Goal: Book appointment/travel/reservation

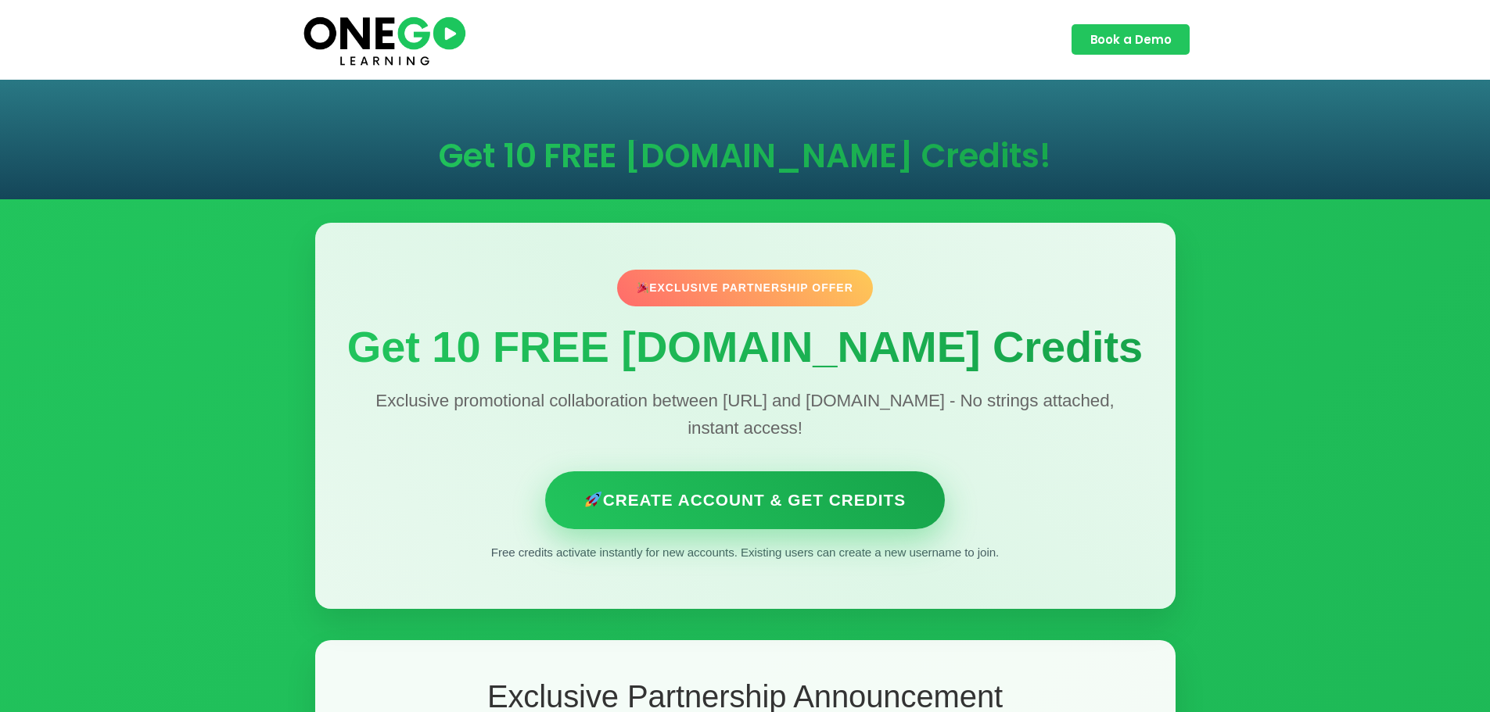
click at [669, 506] on link "Create Account & Get Credits" at bounding box center [745, 500] width 400 height 57
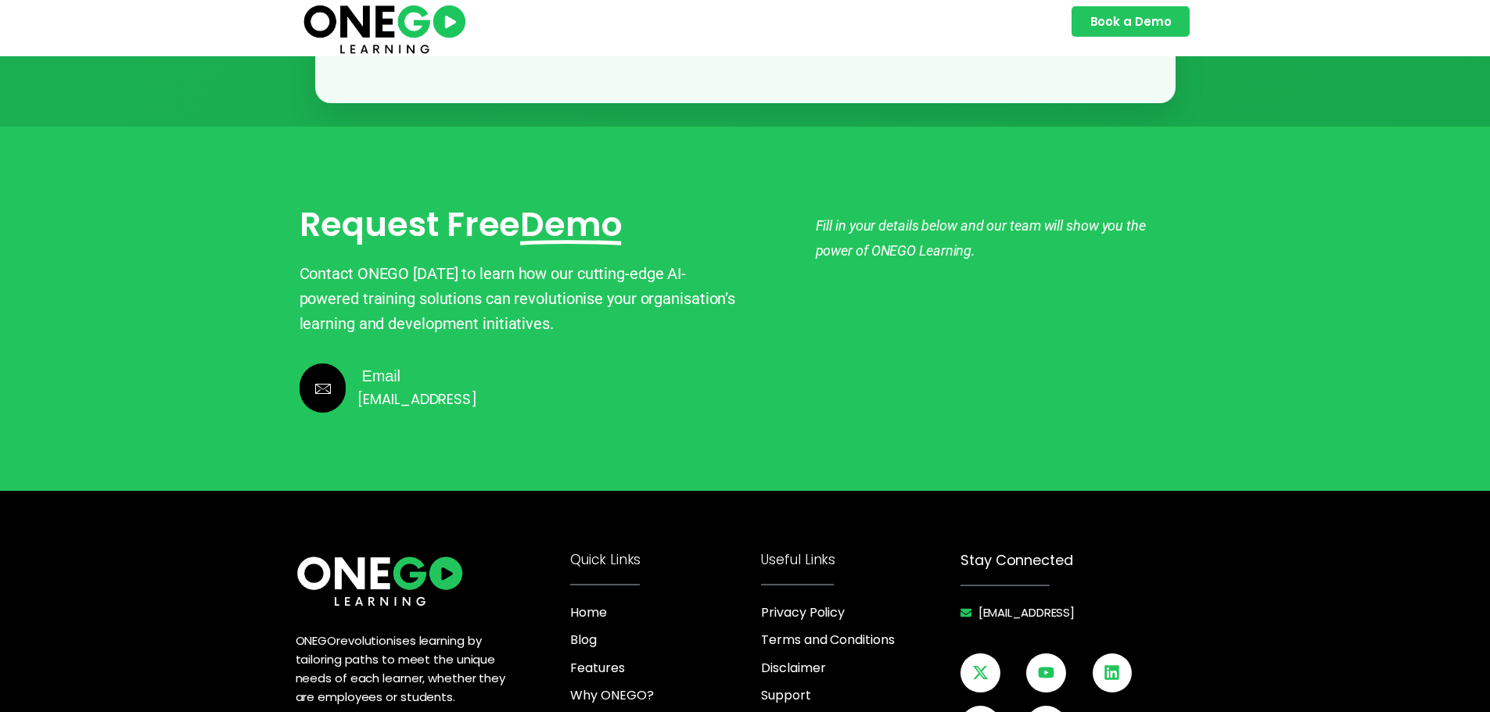
scroll to position [3519, 0]
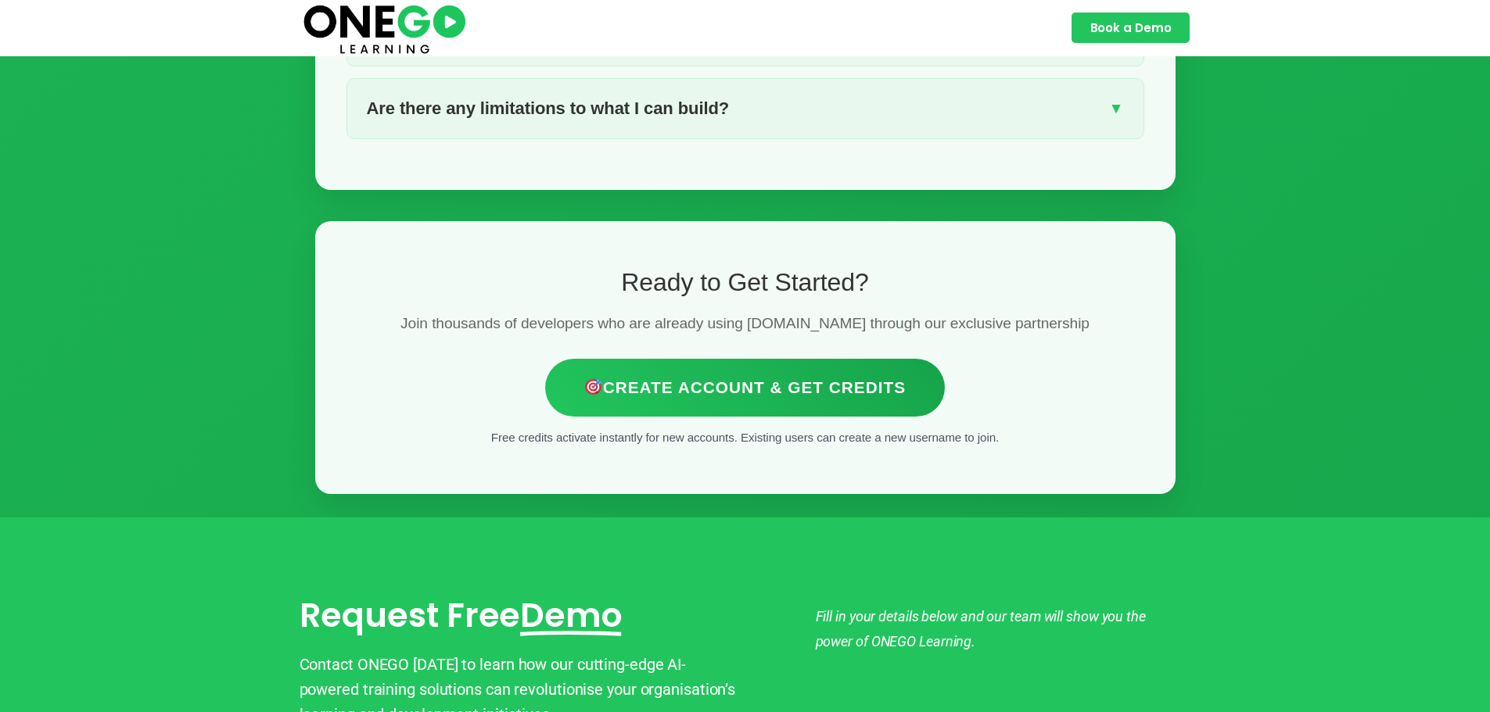
click at [888, 322] on div "Ready to Get Started? Join thousands of developers who are already using Lovabl…" at bounding box center [745, 357] width 860 height 273
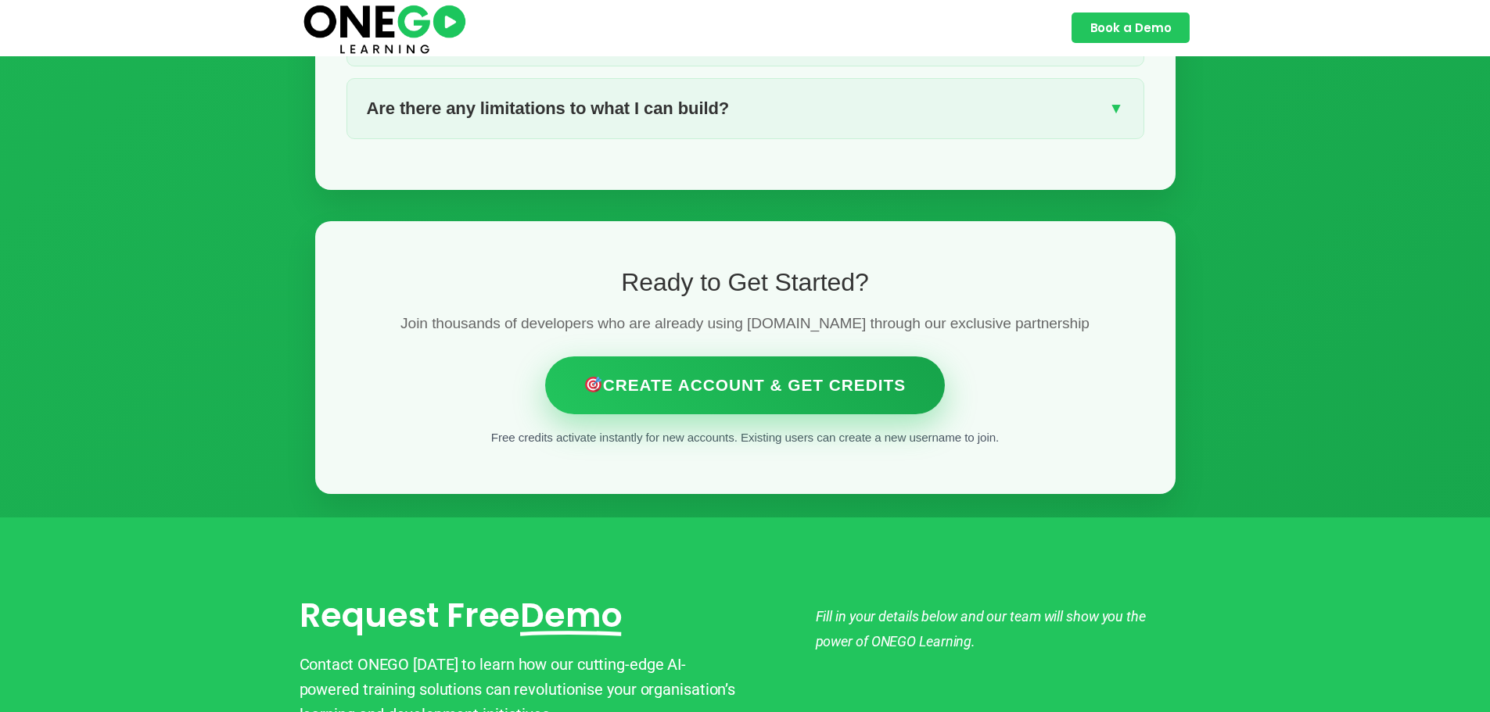
click at [881, 360] on link "Create Account & Get Credits" at bounding box center [745, 385] width 400 height 57
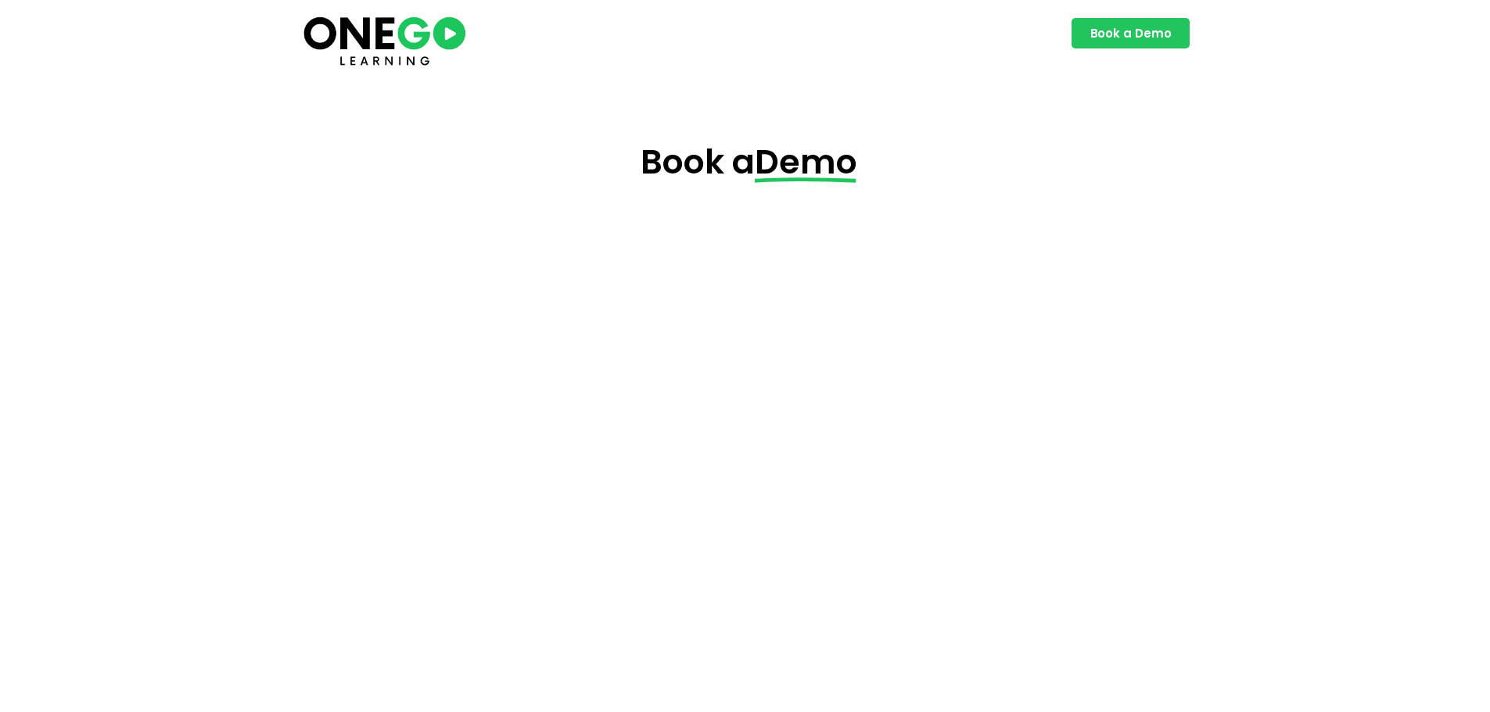
click at [1119, 37] on span "Book a Demo" at bounding box center [1130, 33] width 81 height 12
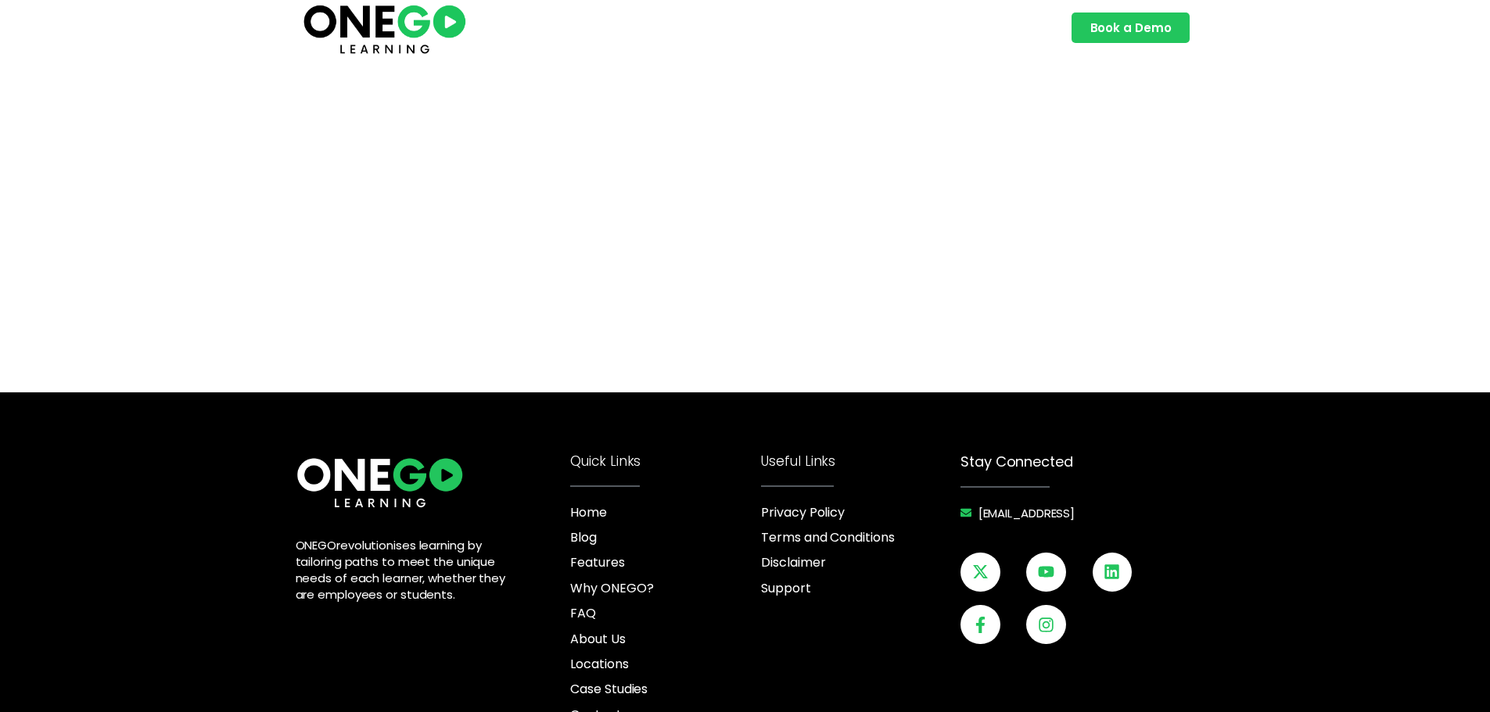
scroll to position [451, 0]
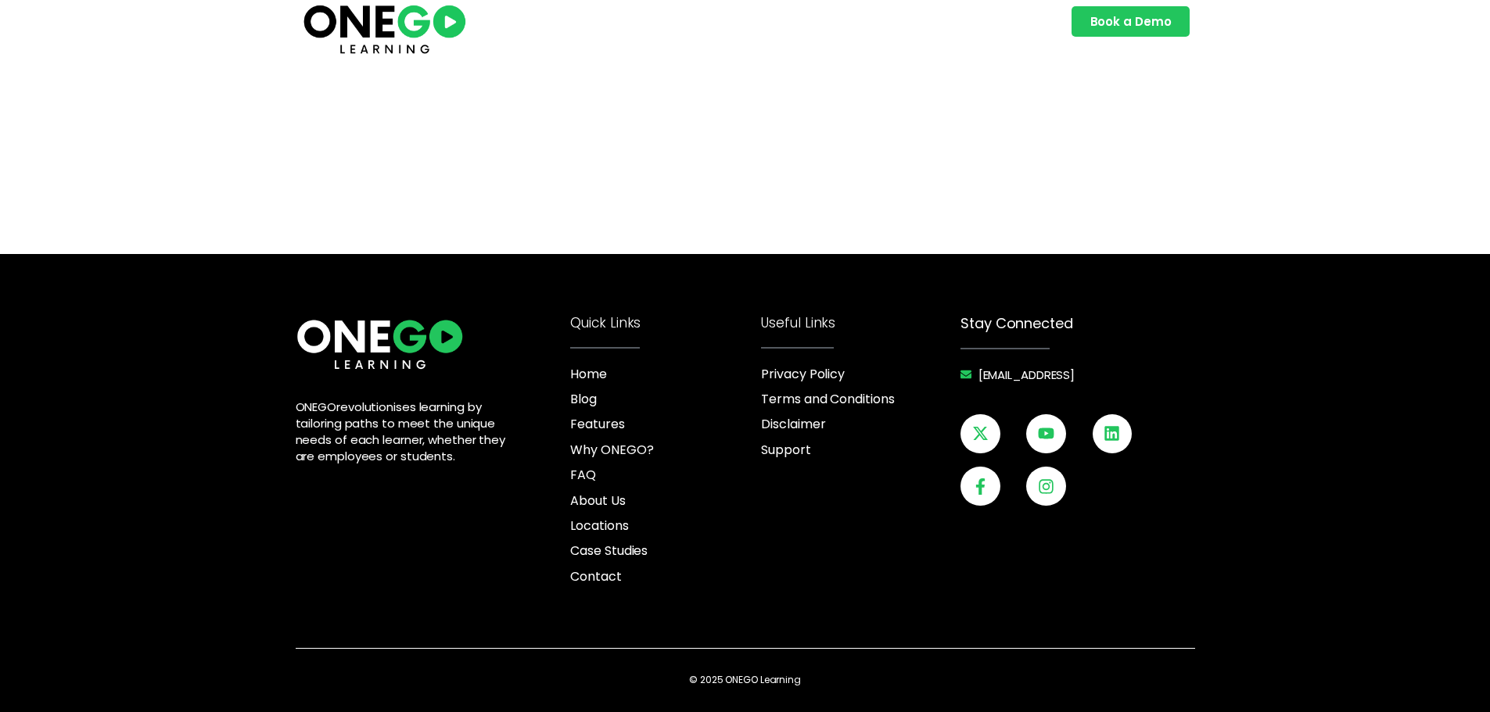
click at [1138, 27] on span "Book a Demo" at bounding box center [1130, 22] width 81 height 12
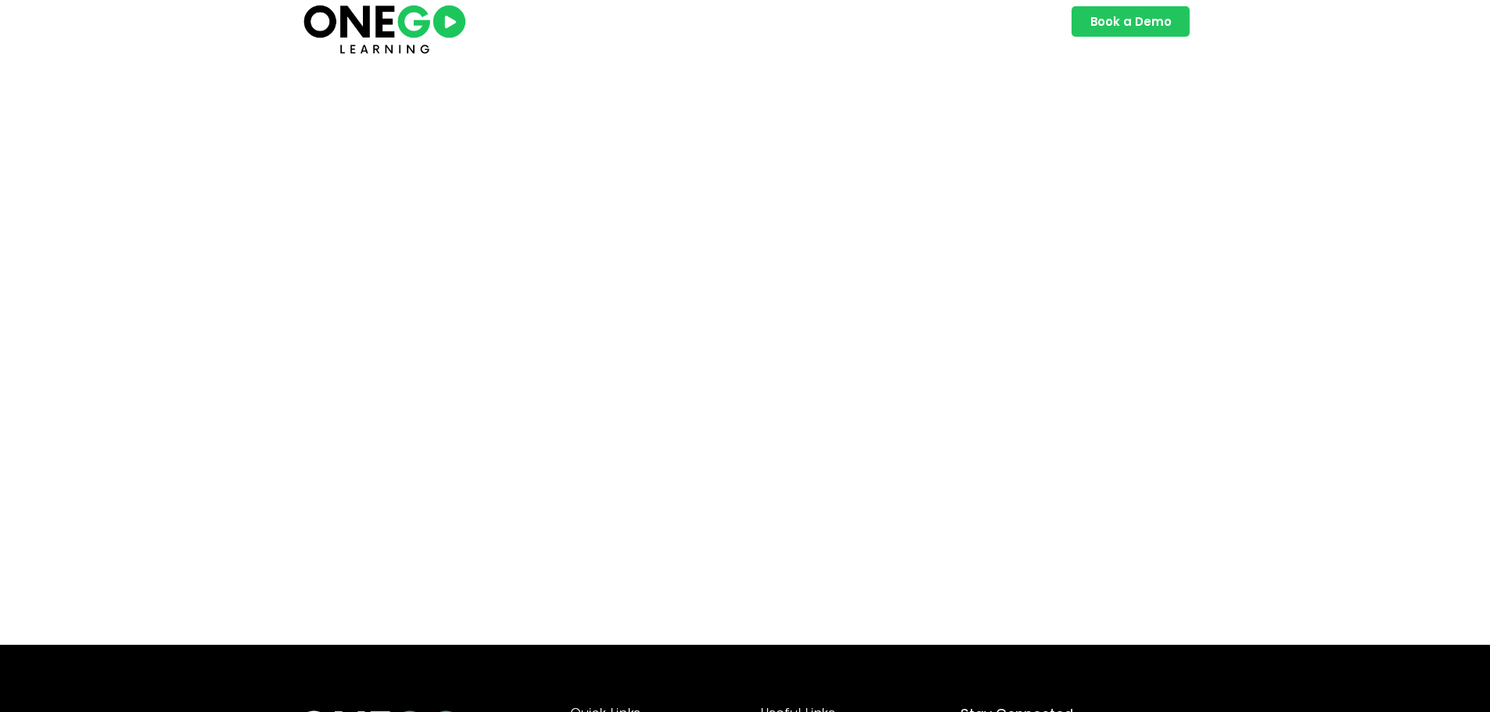
scroll to position [0, 0]
